Goal: Find specific page/section: Find specific page/section

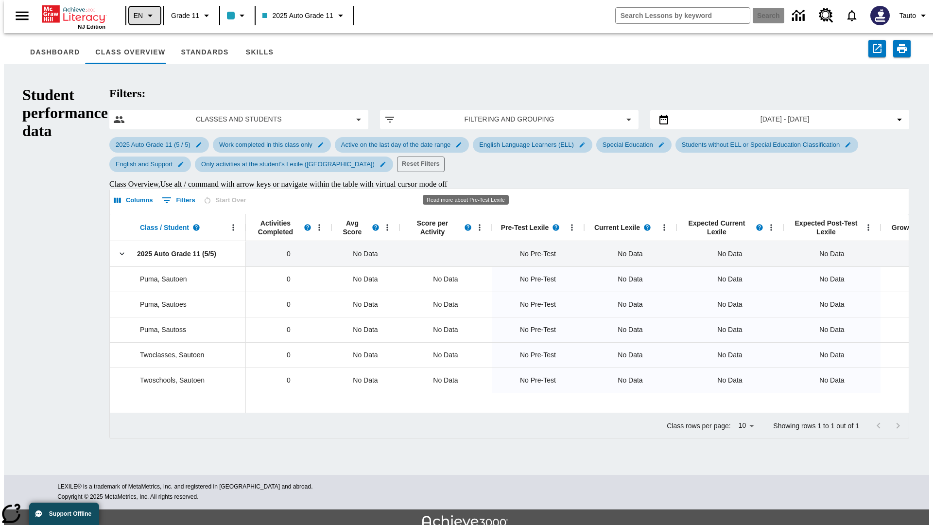
click at [144, 16] on icon "Language: EN, Select a language" at bounding box center [150, 16] width 12 height 12
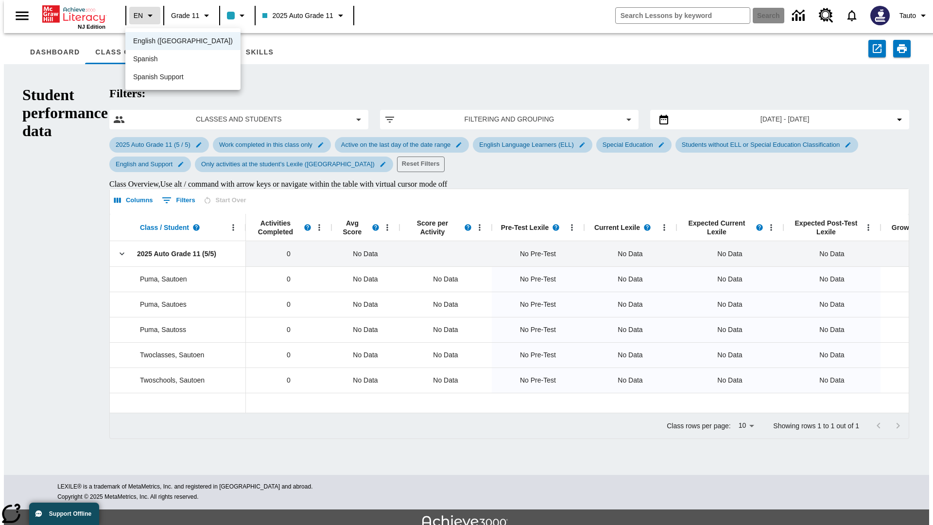
click at [162, 42] on span "English ([GEOGRAPHIC_DATA])" at bounding box center [183, 41] width 100 height 10
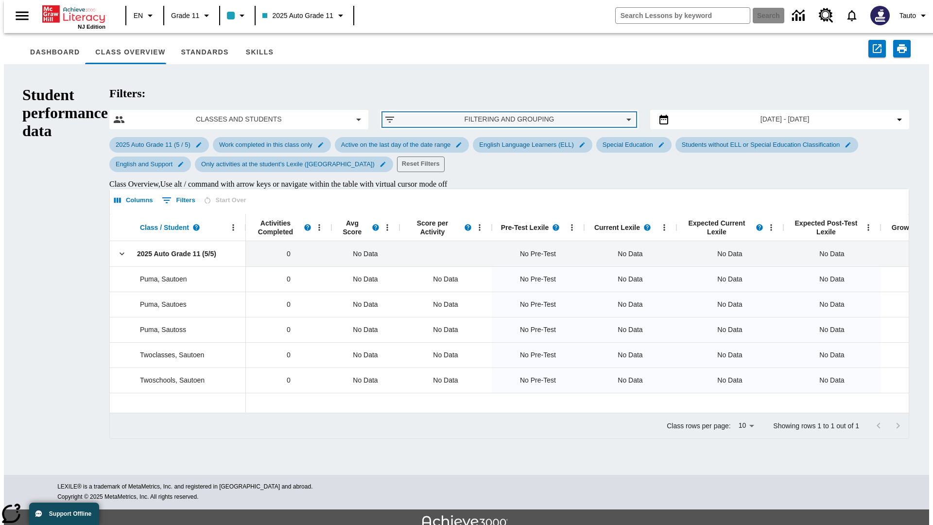
click at [466, 114] on span "Filtering and Grouping" at bounding box center [509, 119] width 212 height 10
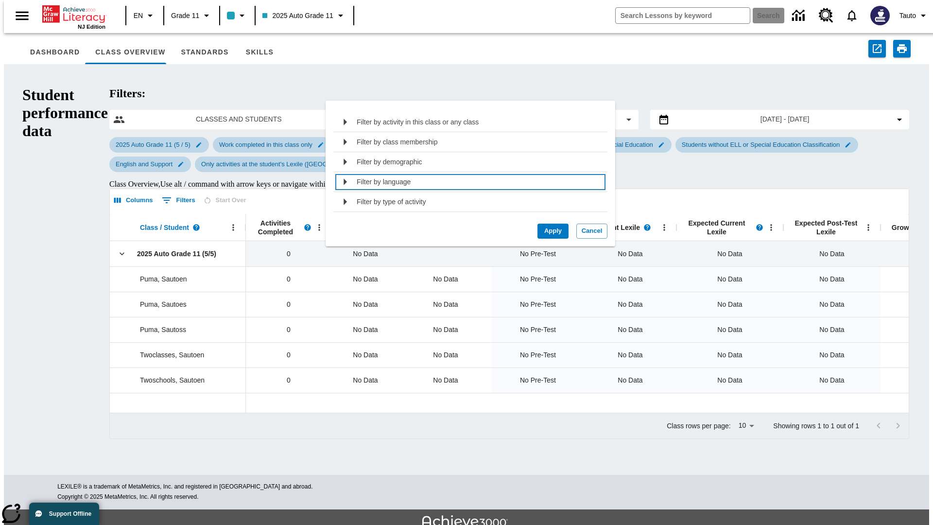
click at [467, 182] on div "Filter by language" at bounding box center [479, 182] width 244 height 16
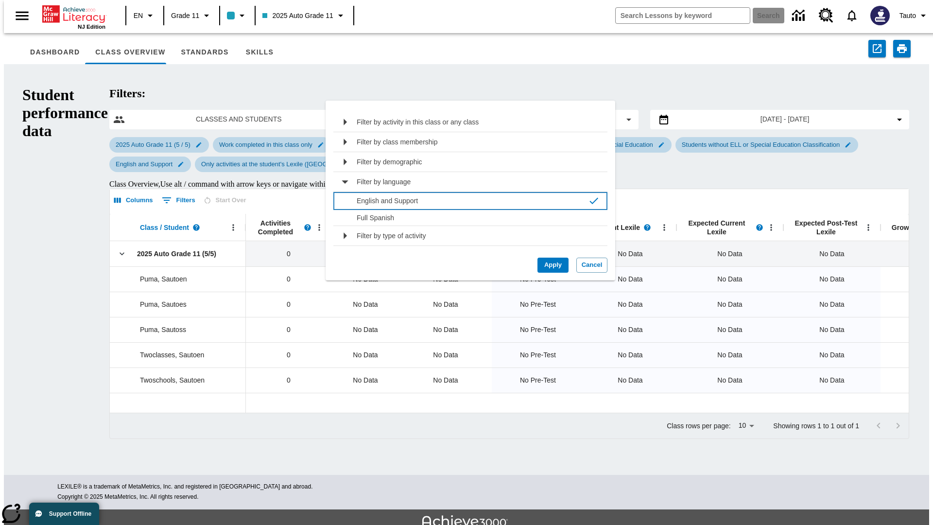
click at [467, 200] on p "English and Support" at bounding box center [470, 201] width 227 height 10
click at [549, 265] on button "Apply" at bounding box center [552, 265] width 31 height 15
